Goal: Task Accomplishment & Management: Manage account settings

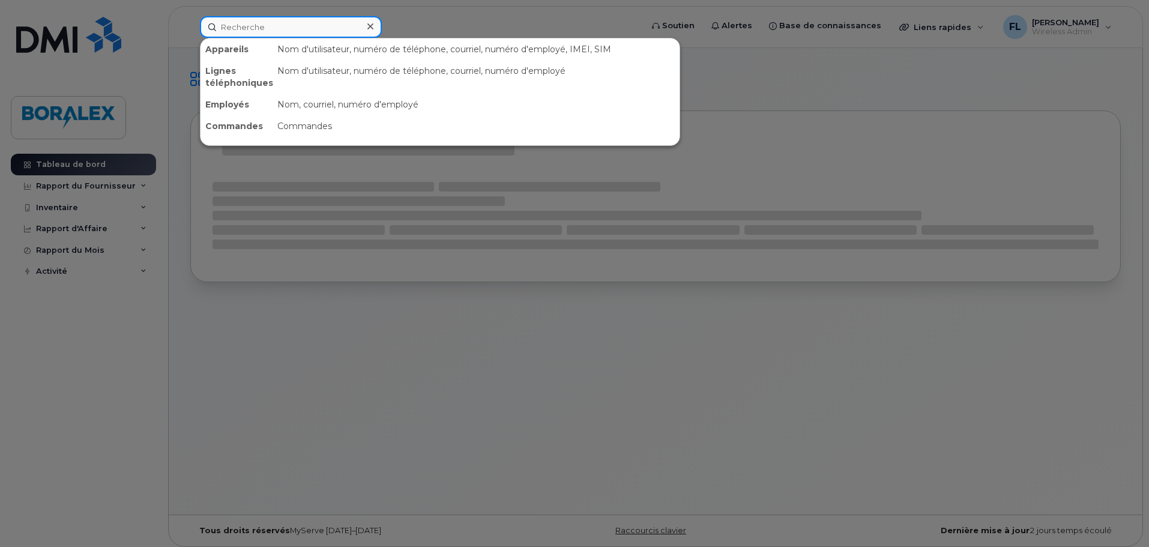
click at [259, 23] on input at bounding box center [291, 27] width 182 height 22
paste input "343 598 4808"
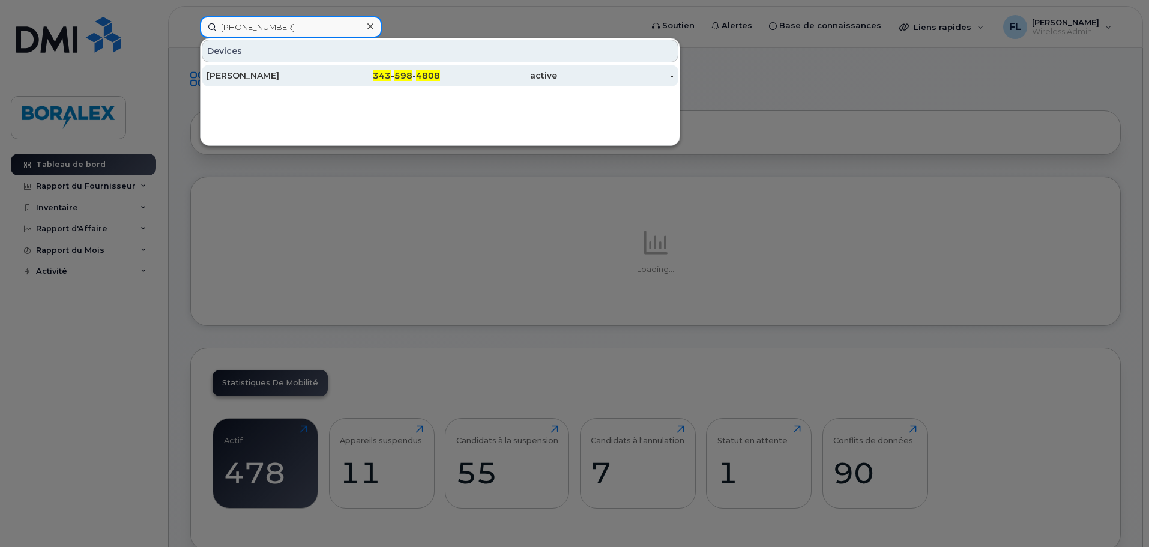
type input "343 598 4808"
drag, startPoint x: 334, startPoint y: 77, endPoint x: 354, endPoint y: 73, distance: 20.1
click at [334, 77] on div "343 - 598 - 4808" at bounding box center [382, 76] width 117 height 12
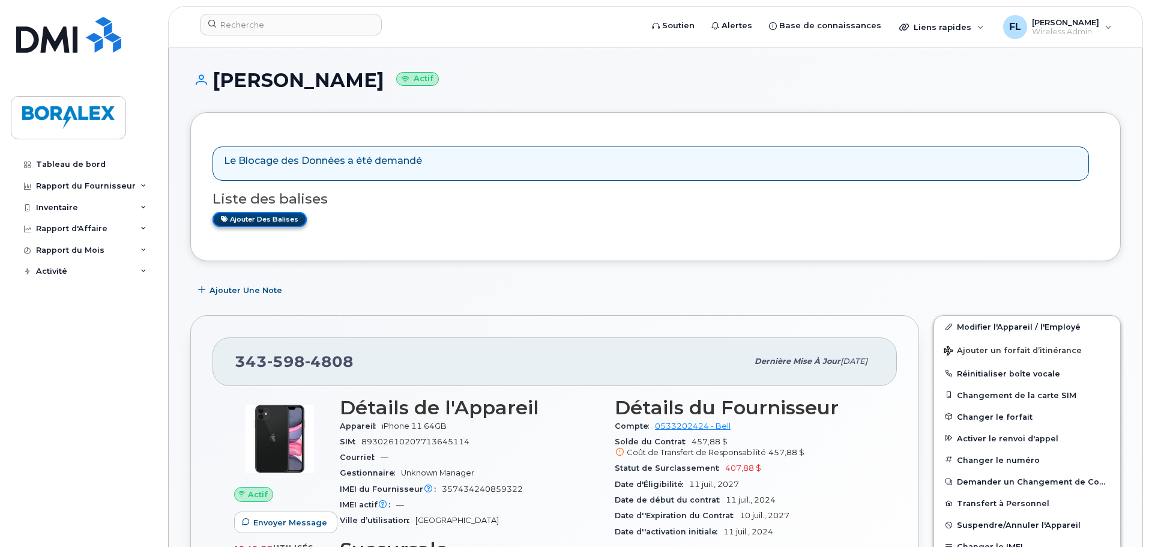
click at [289, 218] on link "Ajouter des balises" at bounding box center [259, 219] width 94 height 15
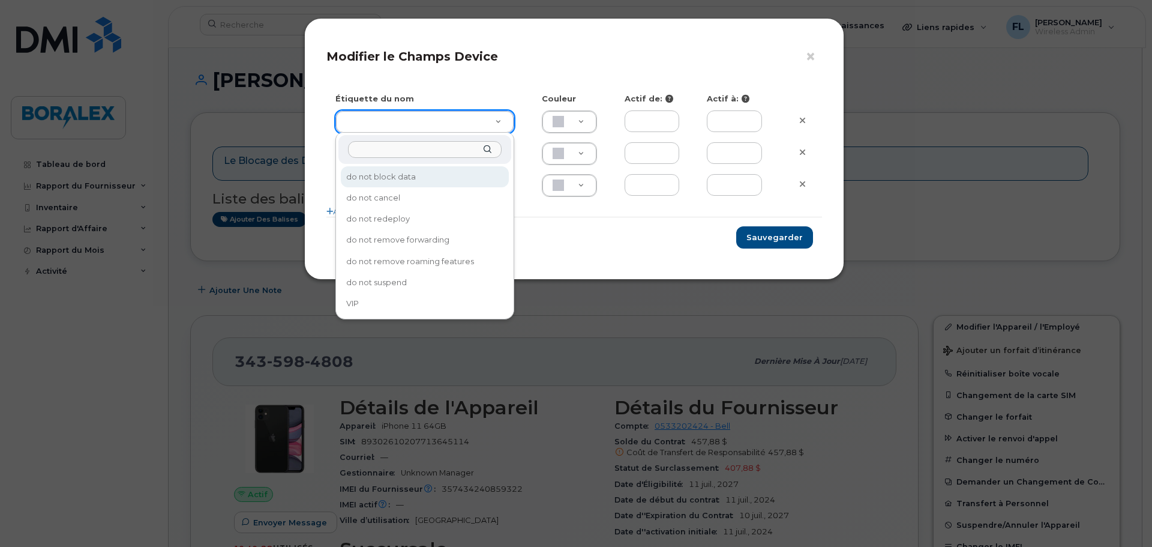
type input "do not block data"
type input "F8C6C8"
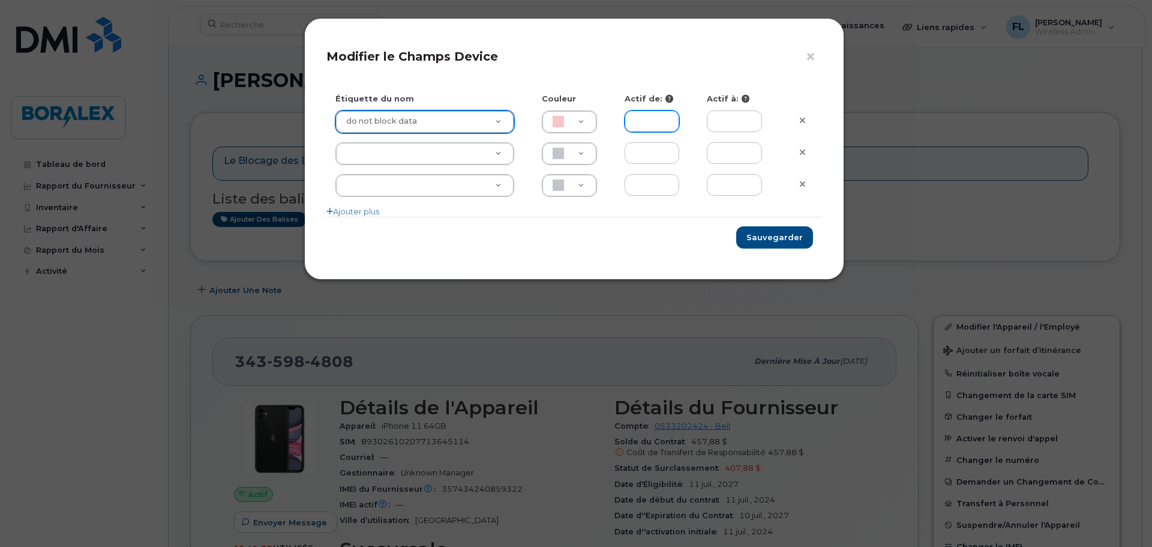
click at [665, 117] on input "text" at bounding box center [652, 121] width 55 height 22
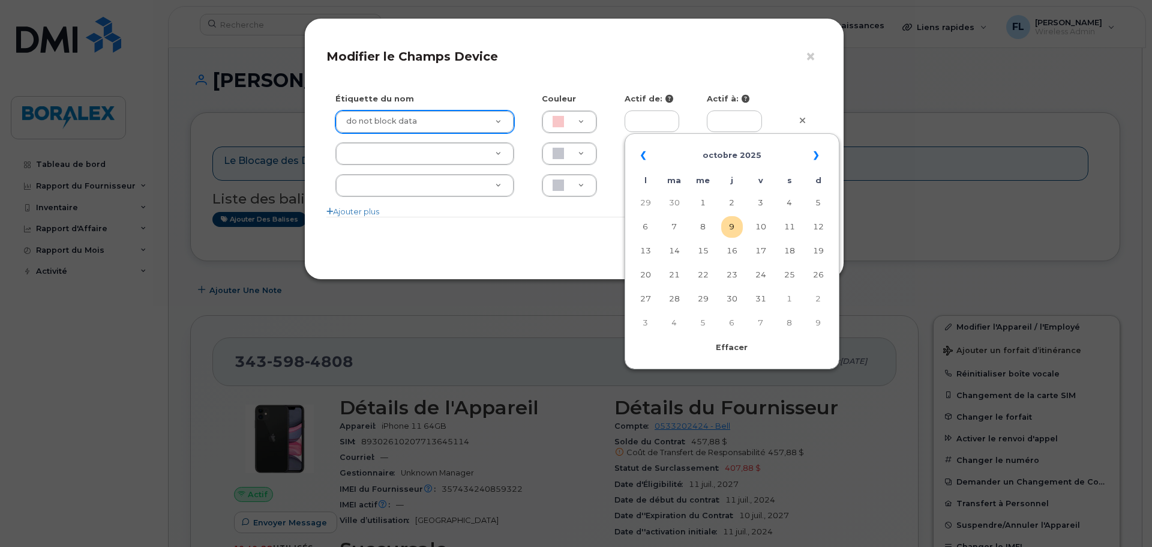
drag, startPoint x: 736, startPoint y: 234, endPoint x: 741, endPoint y: 229, distance: 7.6
click at [737, 234] on td "9" at bounding box center [732, 227] width 22 height 22
type input "2025-10-09"
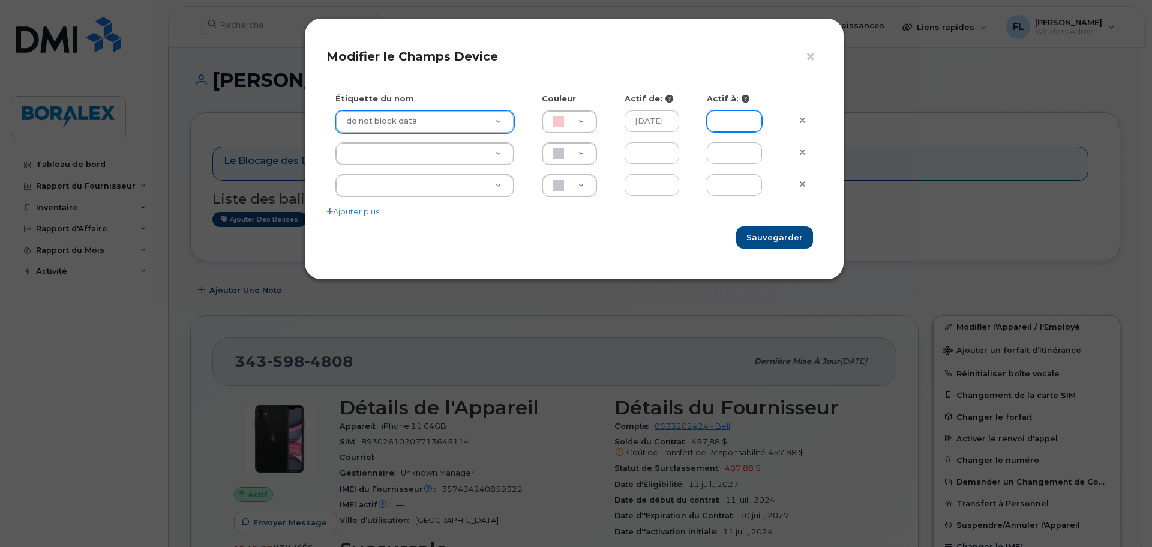
click at [739, 125] on input "text" at bounding box center [734, 121] width 55 height 22
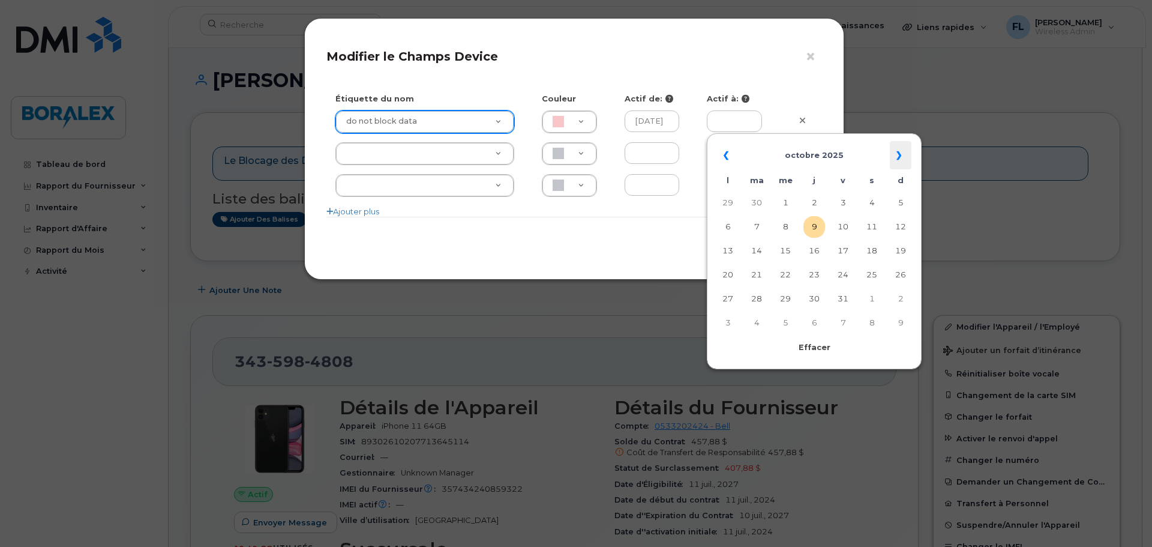
click at [900, 156] on th "»" at bounding box center [901, 155] width 22 height 29
click at [868, 226] on td "6" at bounding box center [872, 227] width 22 height 22
type input "2025-12-06"
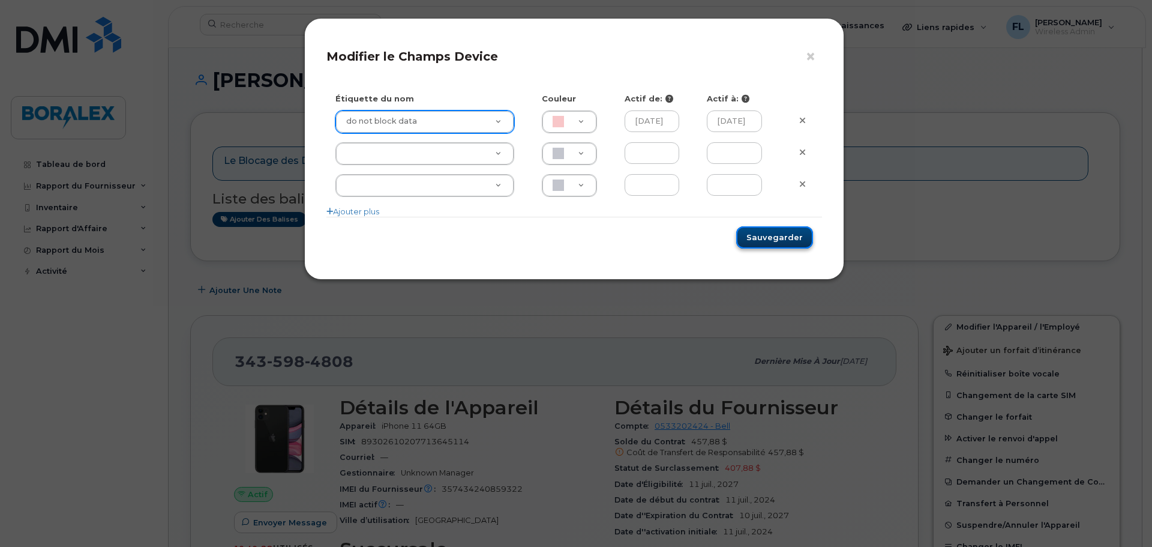
click at [792, 247] on button "Sauvegarder" at bounding box center [775, 237] width 77 height 22
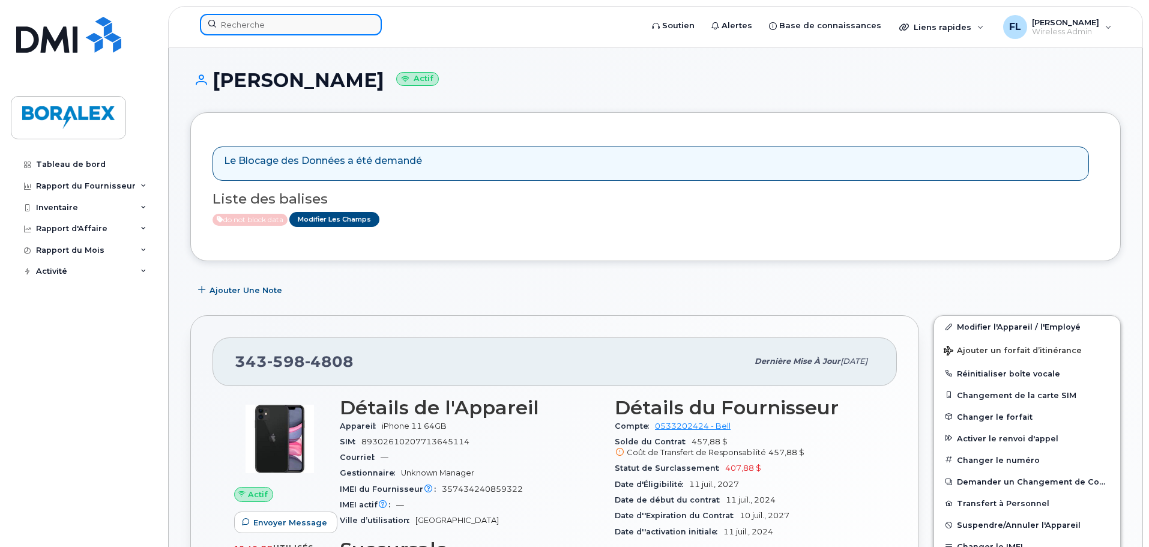
click at [256, 25] on input at bounding box center [291, 25] width 182 height 22
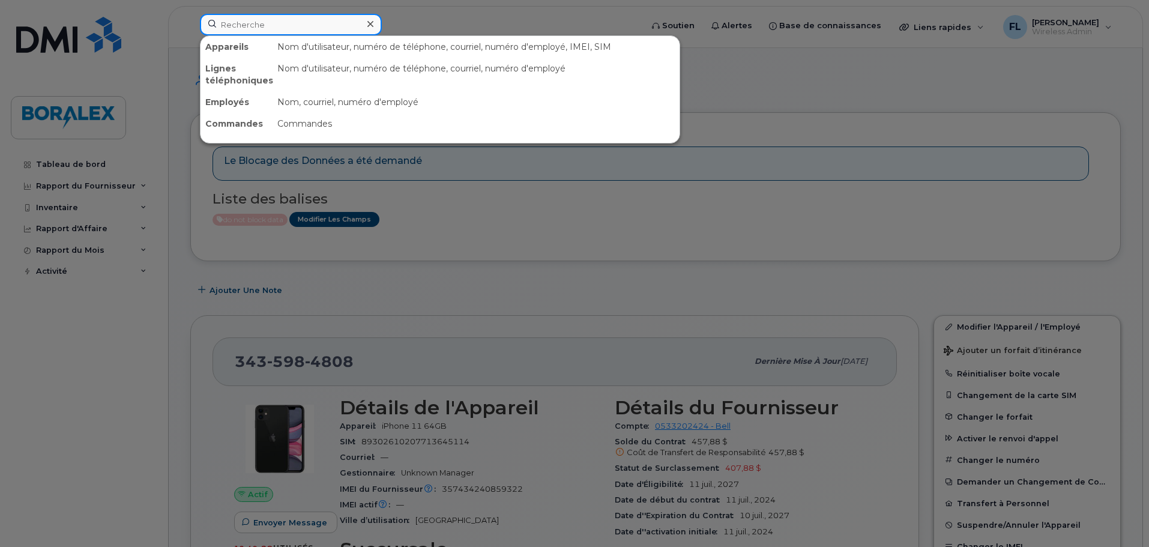
paste input "4683590566"
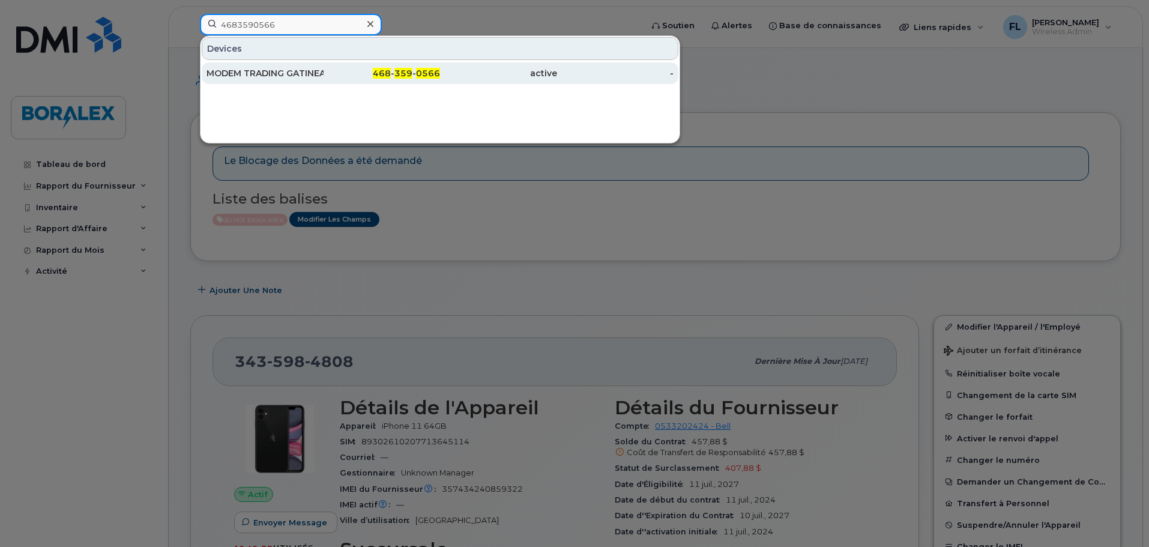
type input "4683590566"
drag, startPoint x: 315, startPoint y: 70, endPoint x: 332, endPoint y: 75, distance: 18.1
click at [315, 70] on div "MODEM TRADING GATINEAU" at bounding box center [264, 73] width 117 height 12
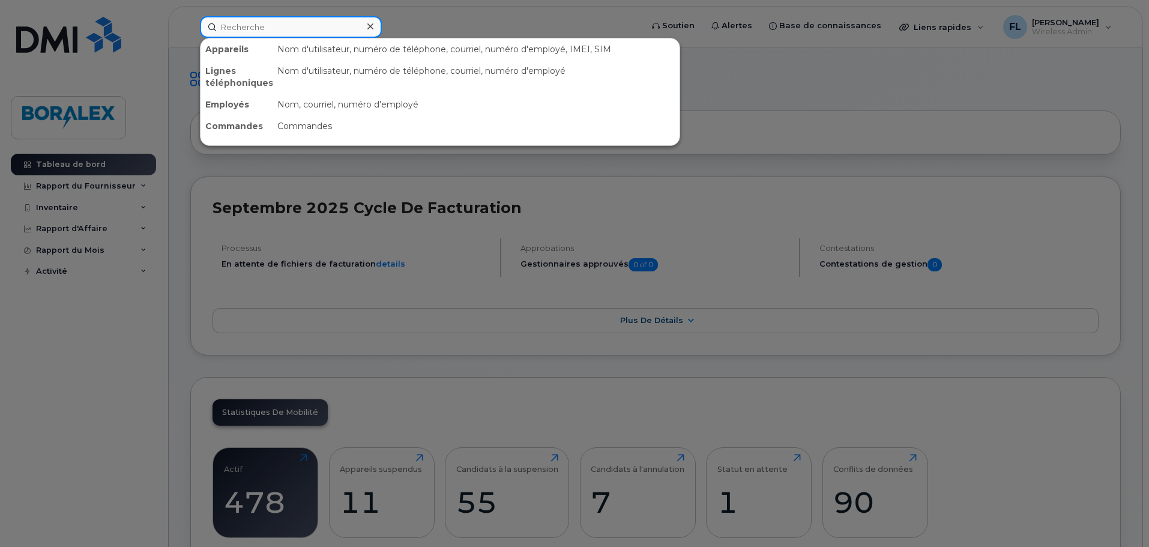
click at [237, 20] on input at bounding box center [291, 27] width 182 height 22
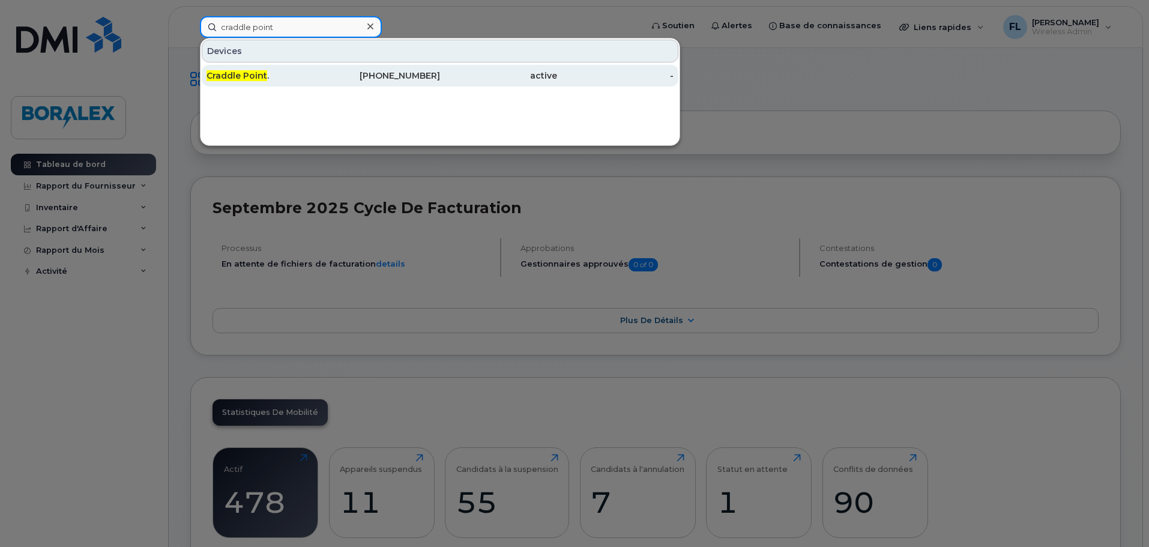
type input "craddle point"
click at [279, 72] on div "Craddle Point ." at bounding box center [264, 76] width 117 height 12
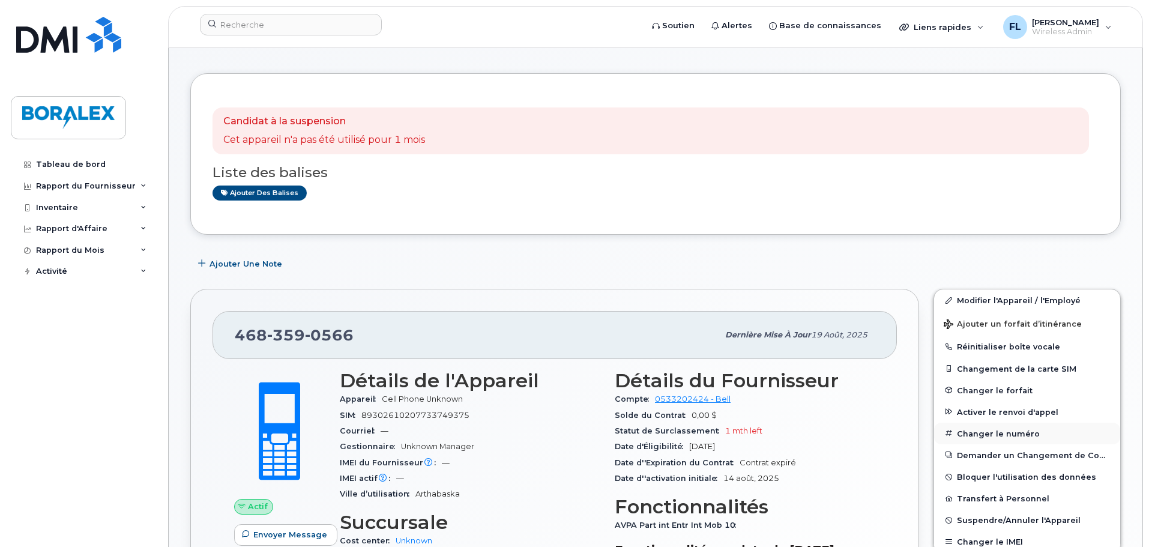
scroll to position [60, 0]
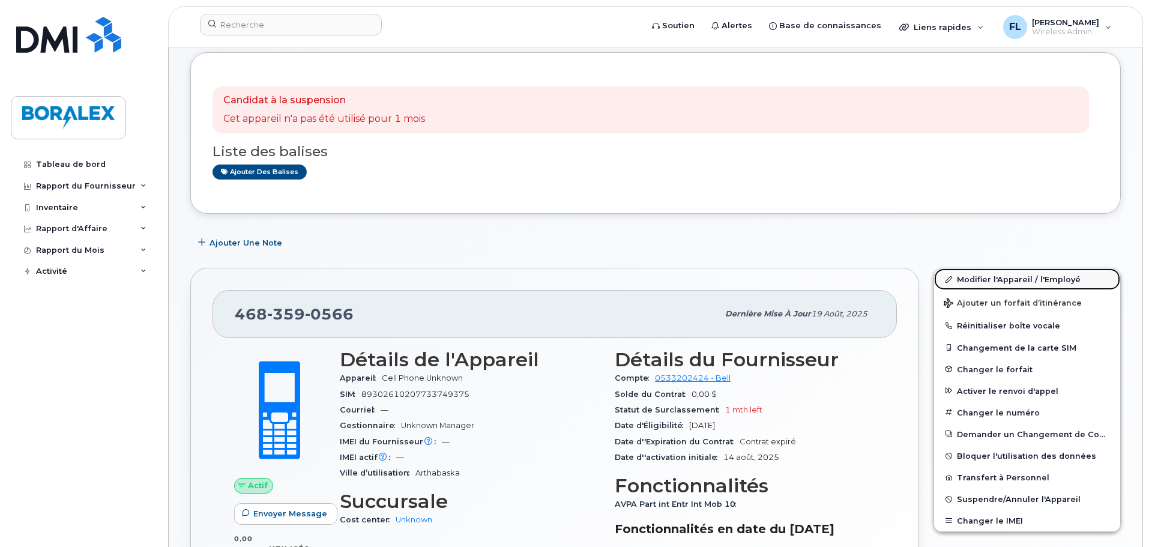
click at [996, 277] on link "Modifier l'Appareil / l'Employé" at bounding box center [1027, 279] width 186 height 22
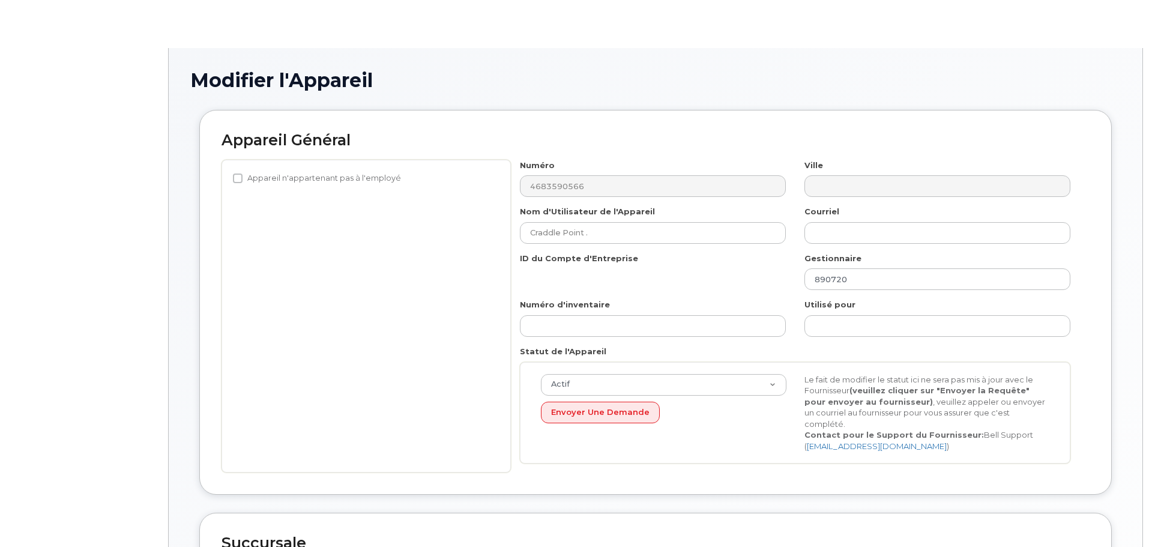
select select "620545"
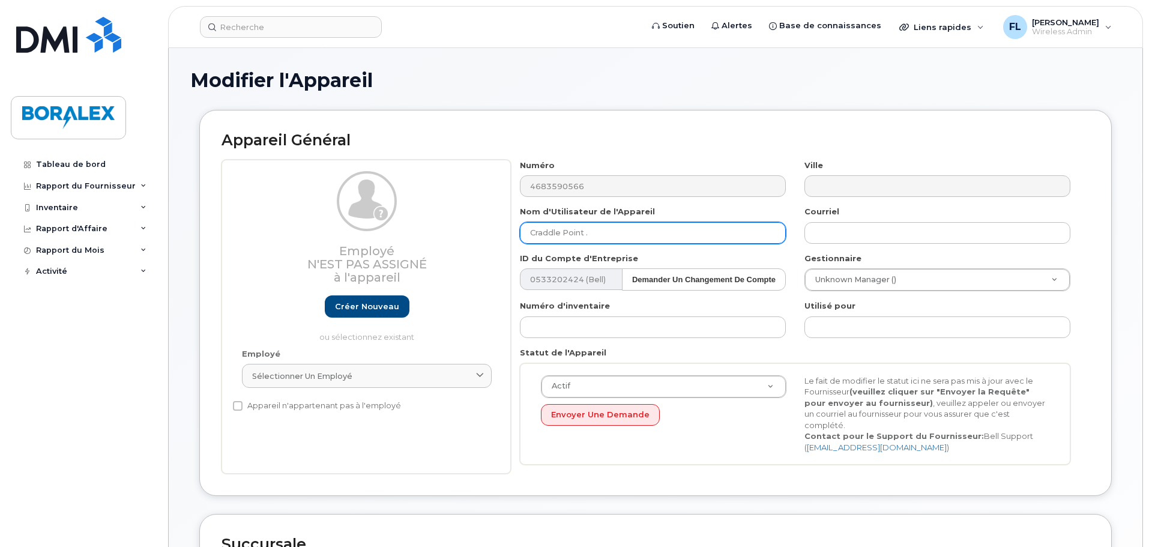
drag, startPoint x: 618, startPoint y: 232, endPoint x: 340, endPoint y: 211, distance: 278.7
click at [340, 211] on div "Employé N'est pas assigné à l'appareil Créer nouveau ou sélectionnez existant E…" at bounding box center [655, 317] width 868 height 315
click at [566, 229] on input "MODEM GATINEAU" at bounding box center [653, 233] width 266 height 22
type input "MODEM TRADING GATINEAU"
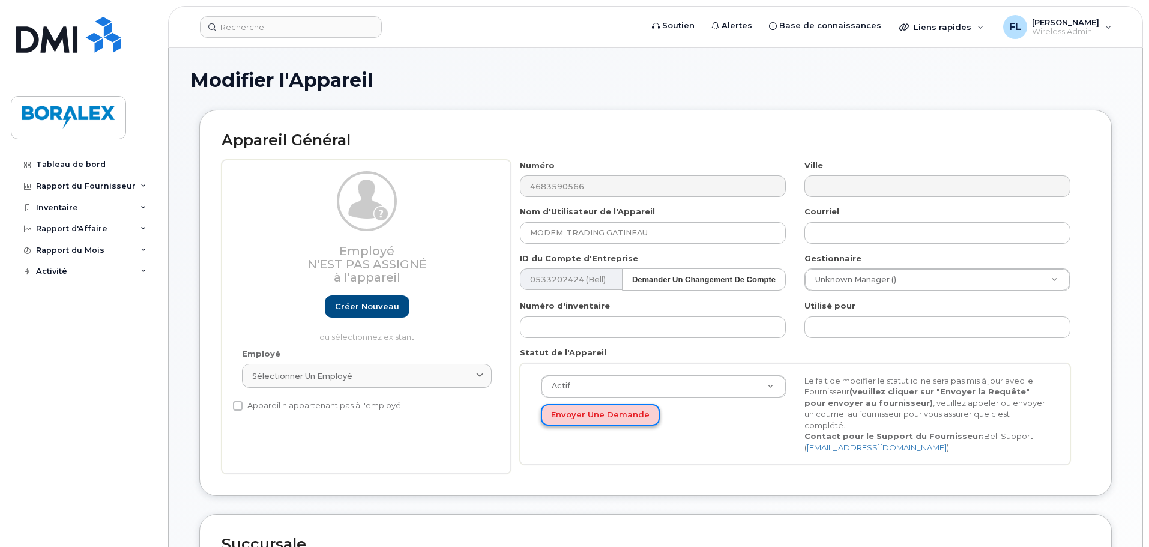
click at [593, 417] on button "Envoyer une Demande" at bounding box center [600, 415] width 119 height 22
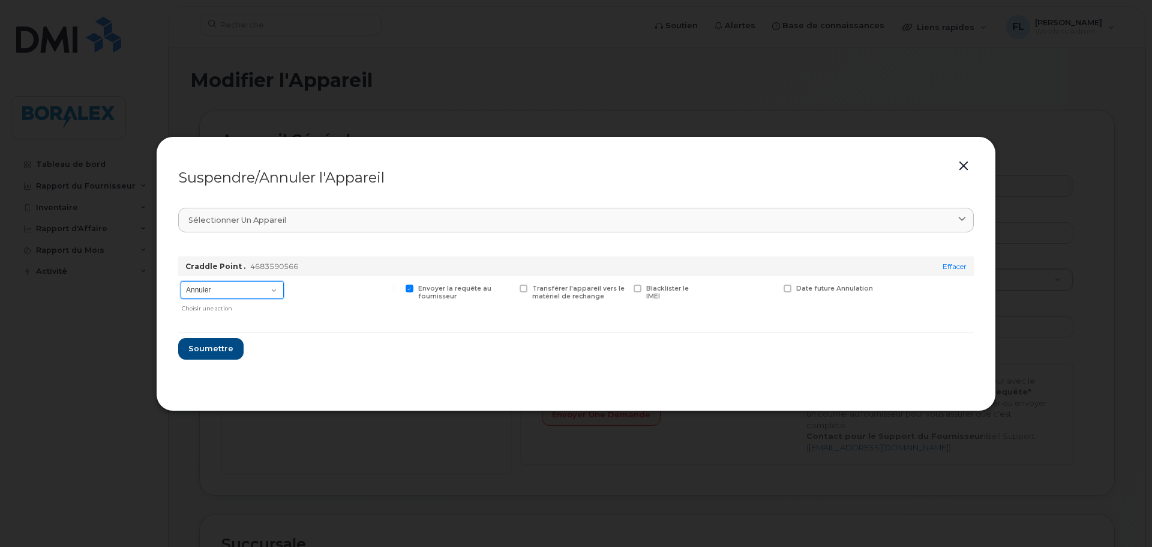
click at [282, 288] on select "Annuler Suspendre - Prolonger la suspension Suspendre - Tarif réduit Suspendre …" at bounding box center [232, 290] width 103 height 18
click at [325, 282] on div at bounding box center [344, 296] width 111 height 41
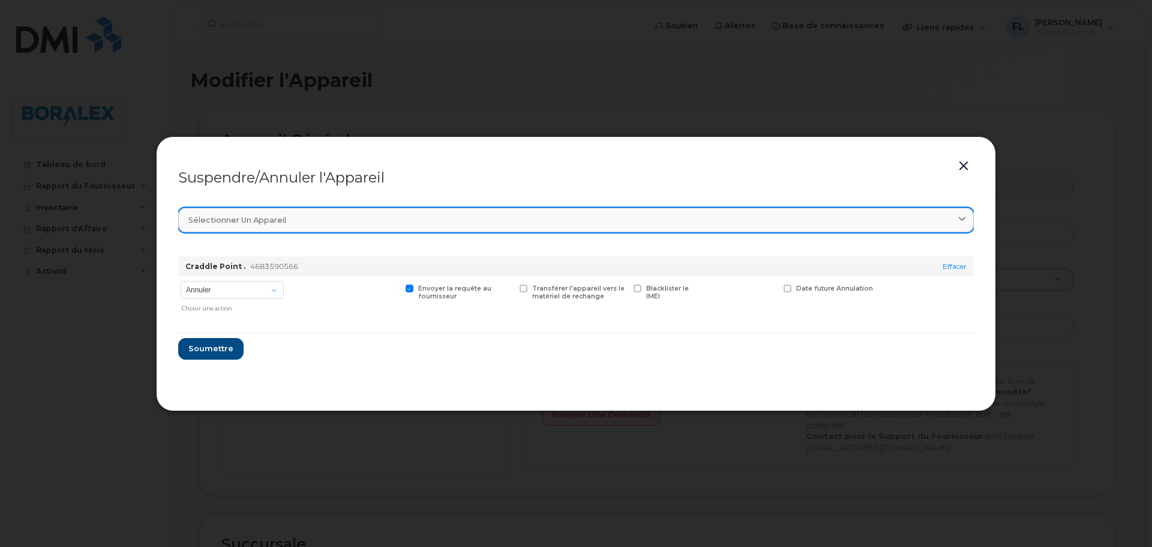
click at [821, 223] on div "Sélectionner un appareil" at bounding box center [576, 219] width 776 height 11
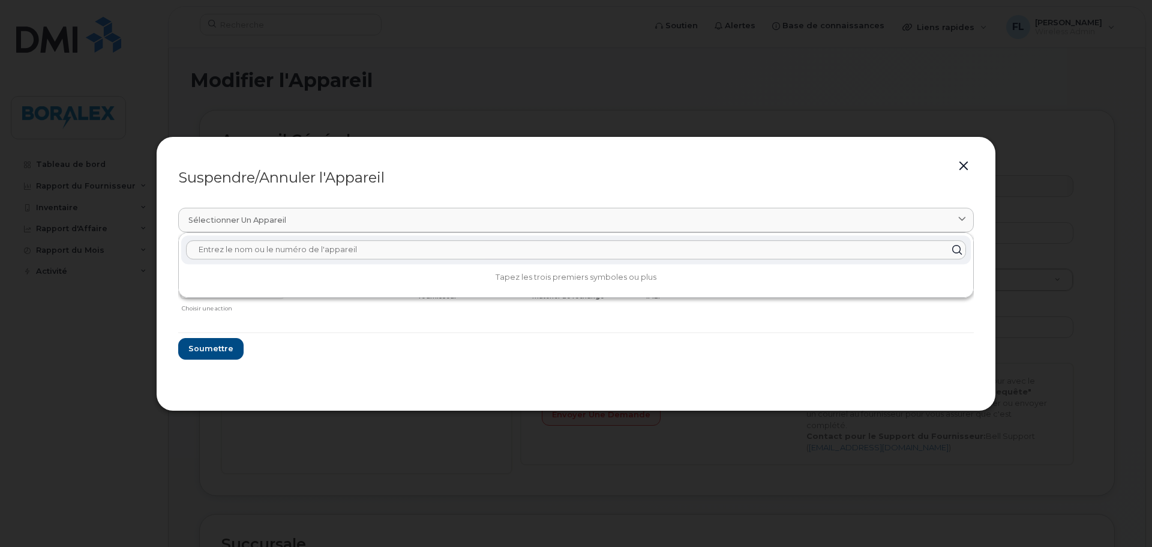
click at [955, 166] on div "Suspendre/Annuler l'Appareil Sélectionner un appareil Tapez les trois premiers …" at bounding box center [576, 273] width 840 height 275
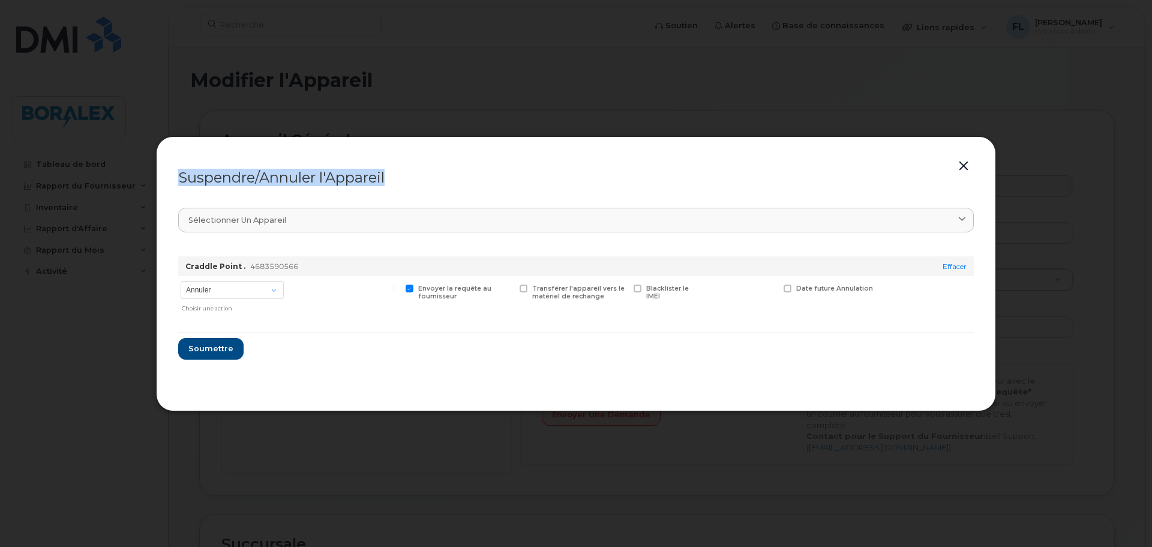
click at [962, 166] on button "button" at bounding box center [964, 166] width 18 height 17
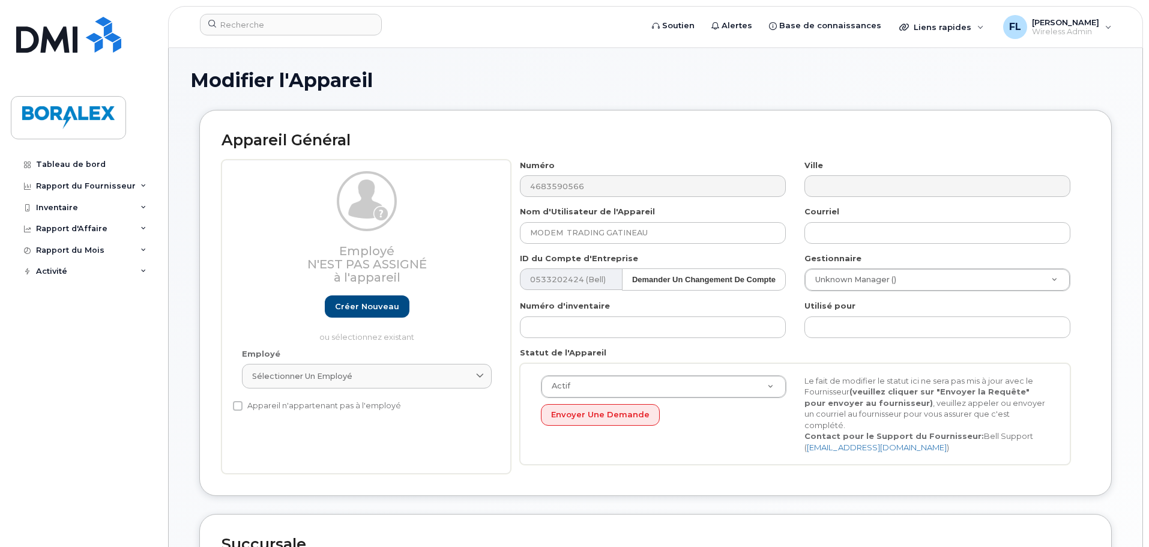
click at [839, 67] on div "Modifier l'Appareil Appareil Général Employé N'est pas assigné à l'appareil Cré…" at bounding box center [656, 544] width 974 height 992
click at [244, 22] on input at bounding box center [291, 25] width 182 height 22
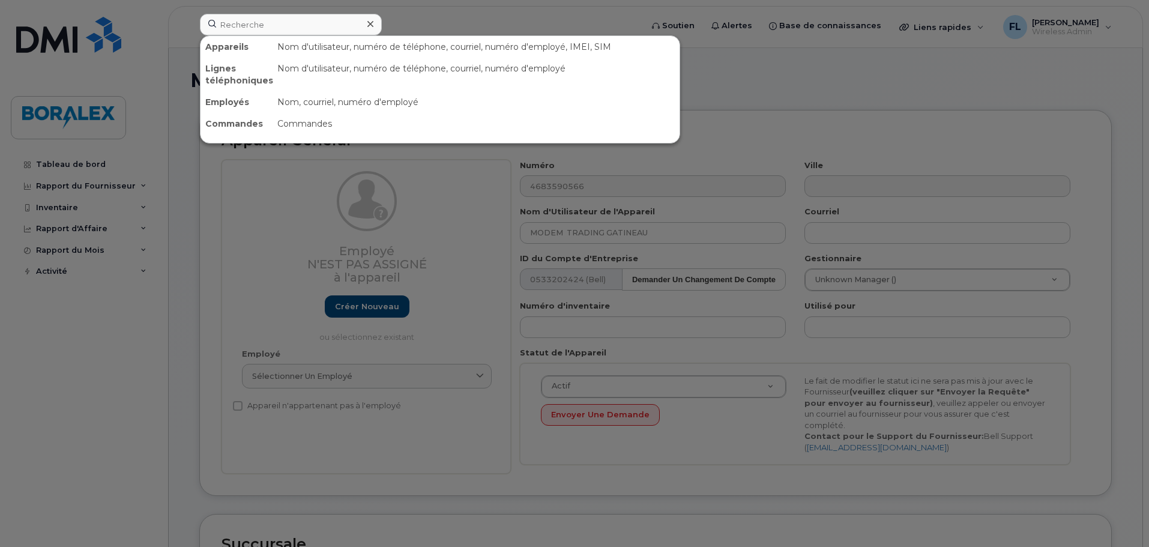
click at [749, 120] on div at bounding box center [574, 273] width 1149 height 547
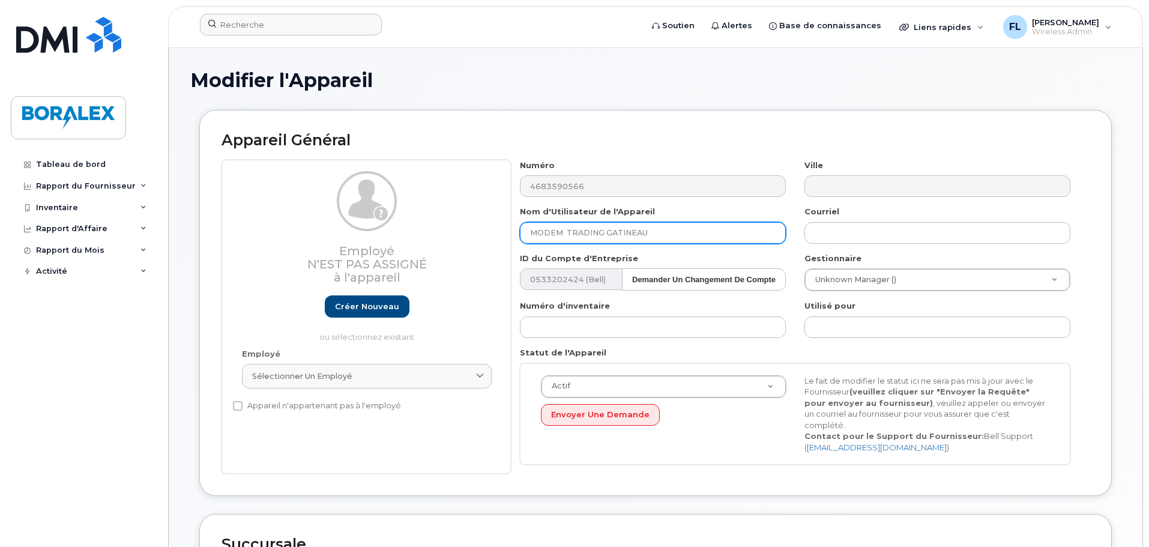
click at [665, 232] on input "MODEM TRADING GATINEAU" at bounding box center [653, 233] width 266 height 22
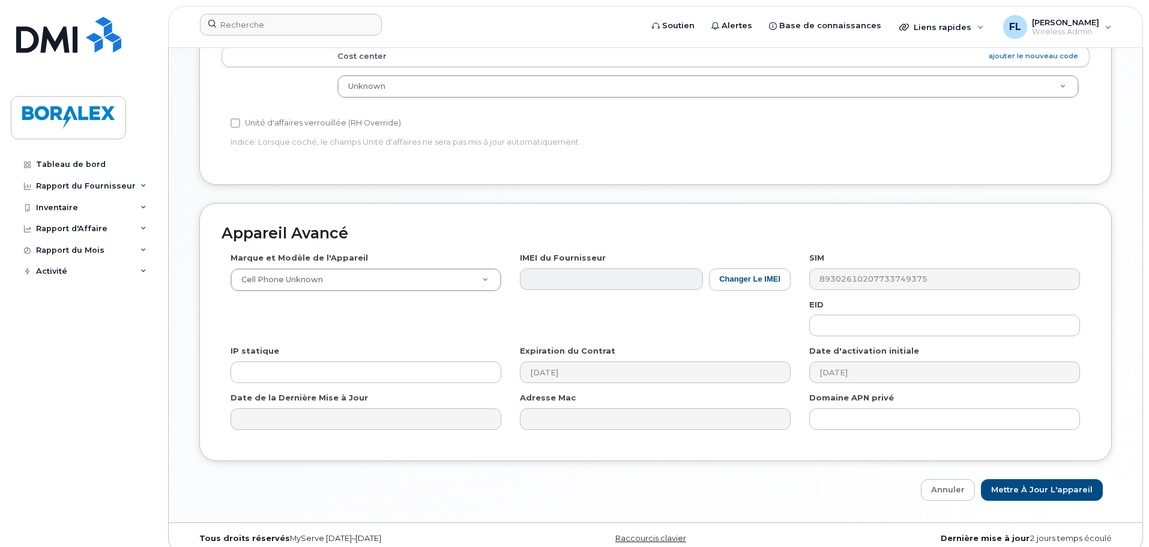
scroll to position [521, 0]
click at [1074, 476] on input "Mettre à jour l'appareil" at bounding box center [1042, 487] width 122 height 22
type input "Sauvegarde..."
